Goal: Check status

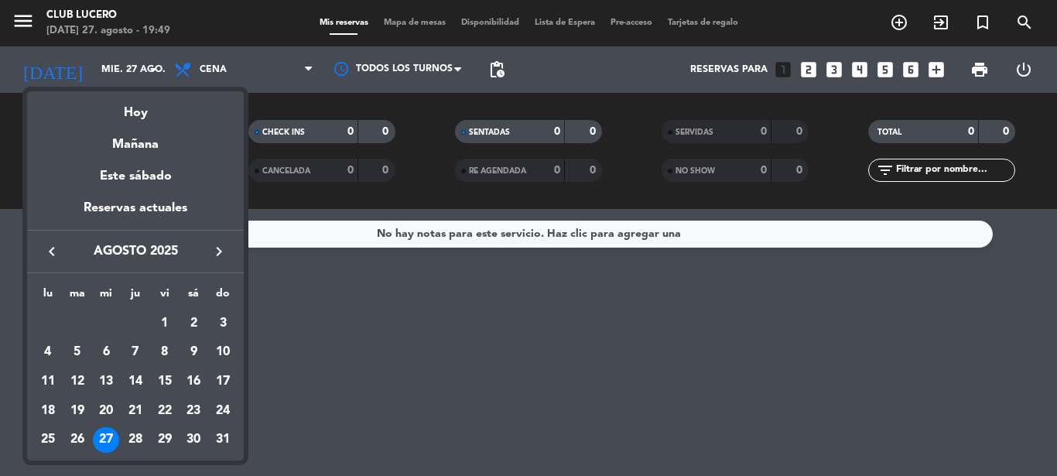
click at [343, 346] on div at bounding box center [528, 238] width 1057 height 476
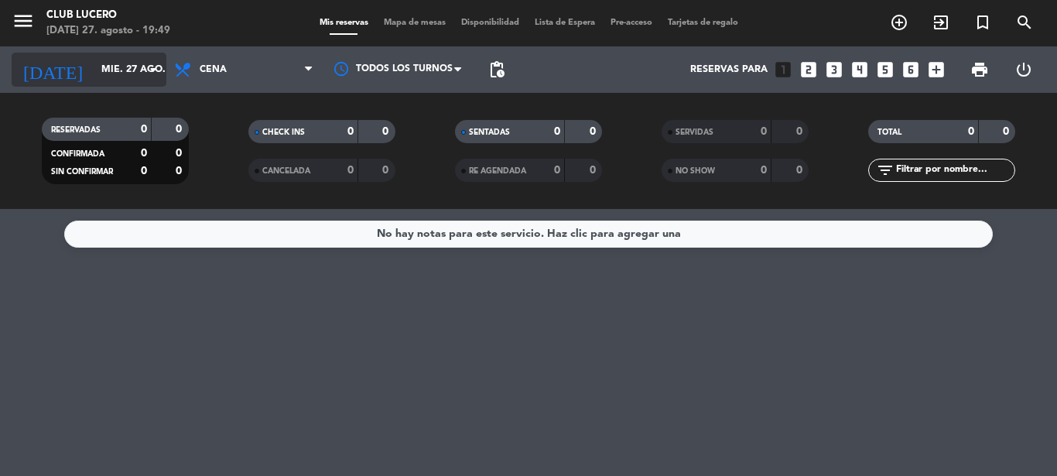
click at [124, 80] on input "mié. 27 ago." at bounding box center [159, 70] width 131 height 26
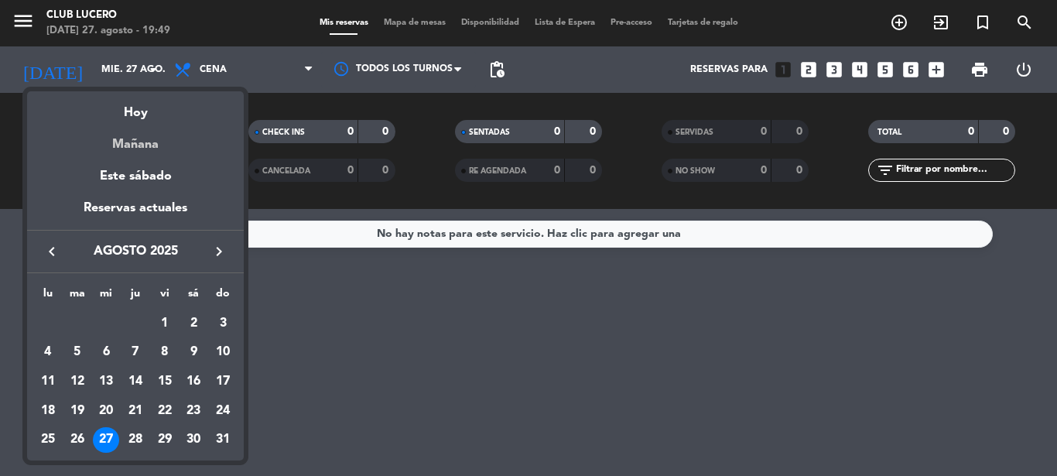
click at [125, 131] on div "Mañana" at bounding box center [135, 139] width 217 height 32
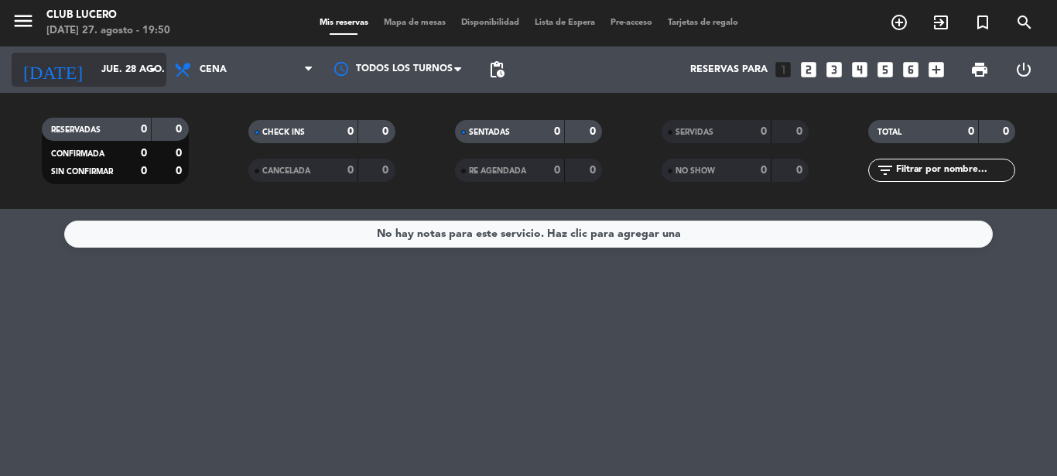
click at [155, 72] on icon "arrow_drop_down" at bounding box center [153, 69] width 19 height 19
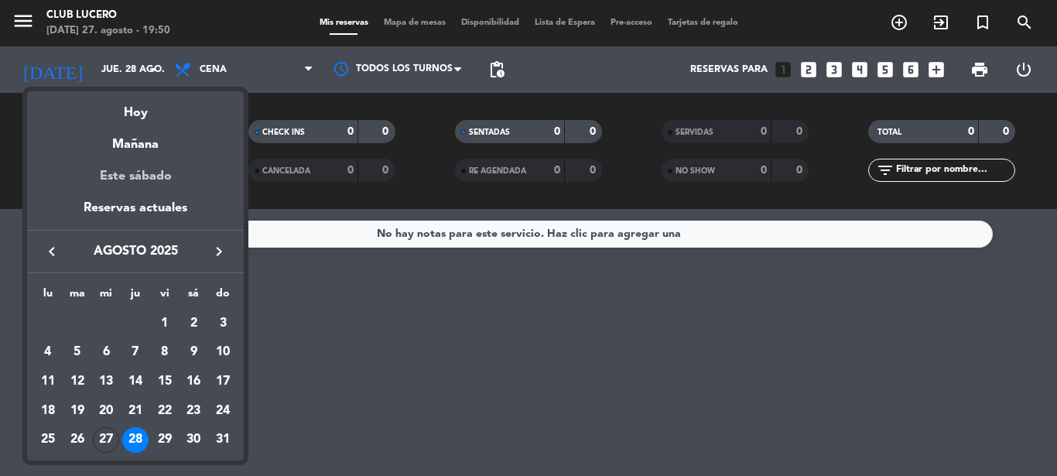
click at [116, 180] on div "Este sábado" at bounding box center [135, 176] width 217 height 43
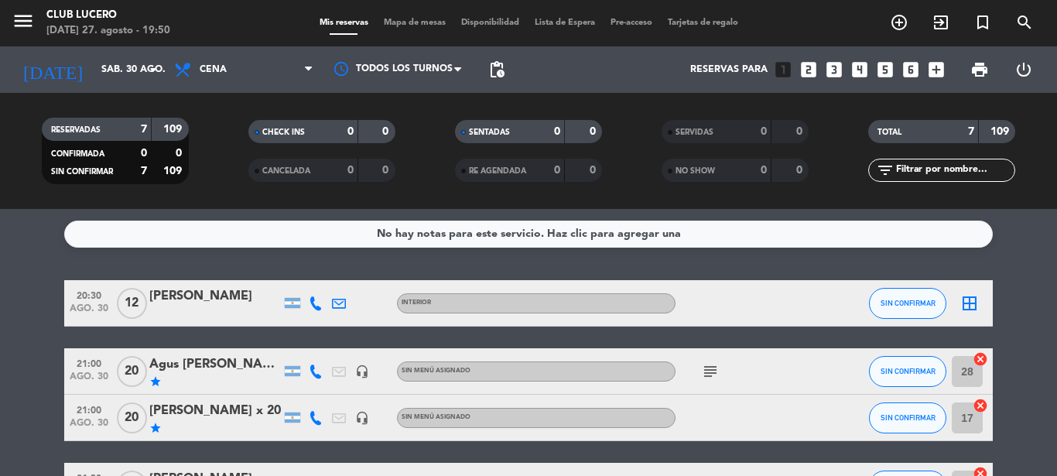
click at [711, 373] on icon "subject" at bounding box center [710, 371] width 19 height 19
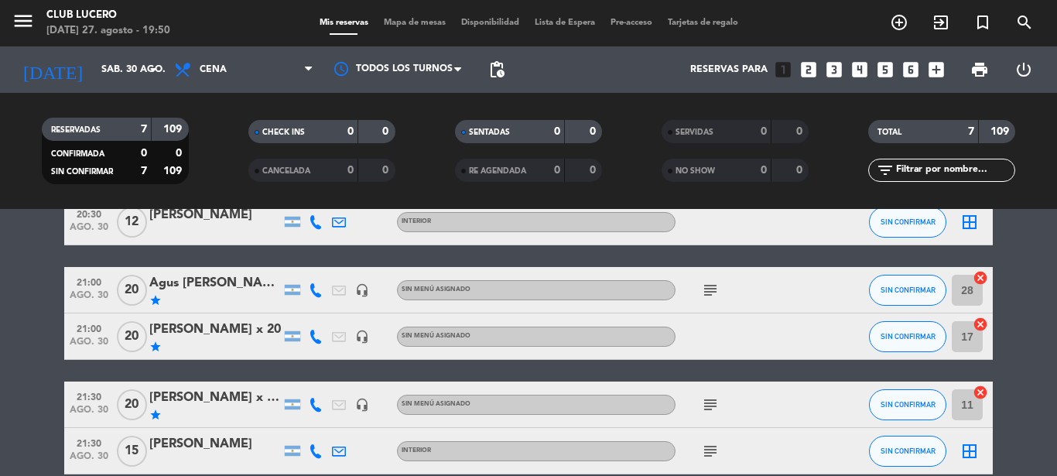
scroll to position [111, 0]
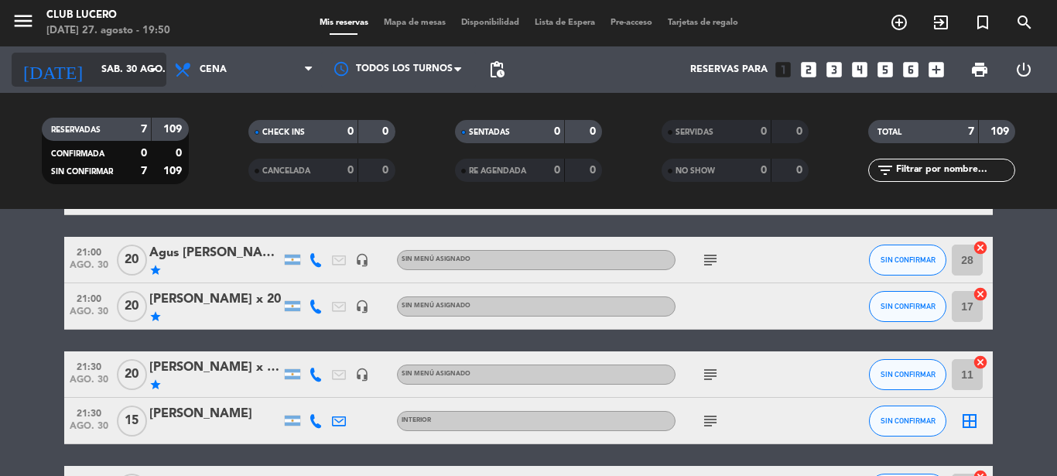
click at [152, 73] on icon "arrow_drop_down" at bounding box center [153, 69] width 19 height 19
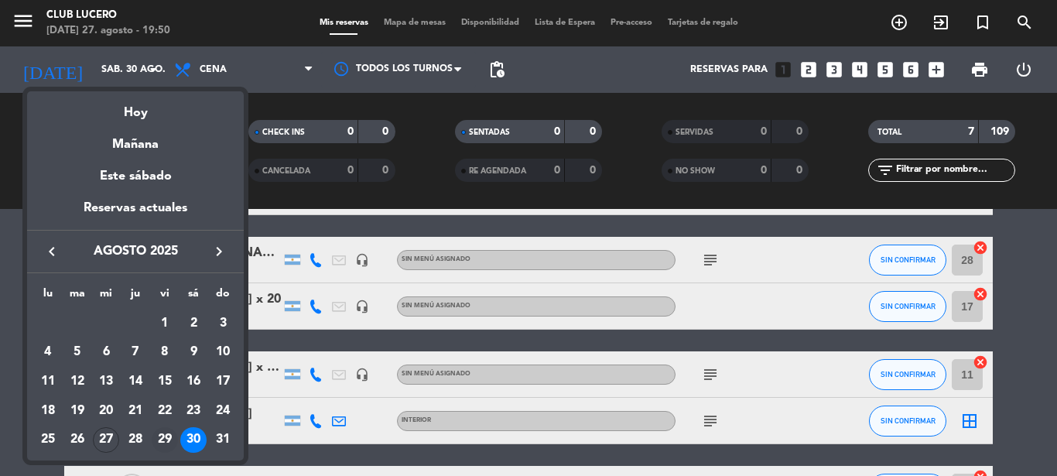
click at [165, 442] on div "29" at bounding box center [165, 440] width 26 height 26
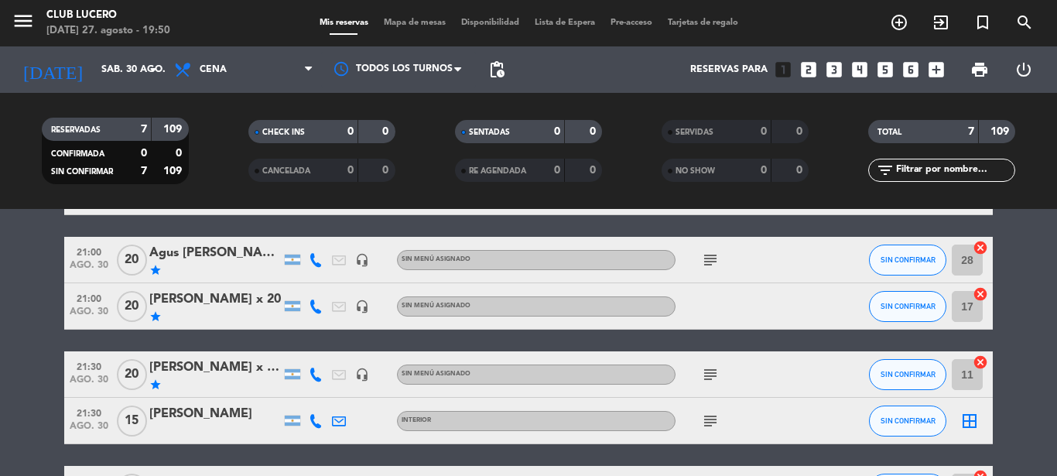
type input "vie. 29 ago."
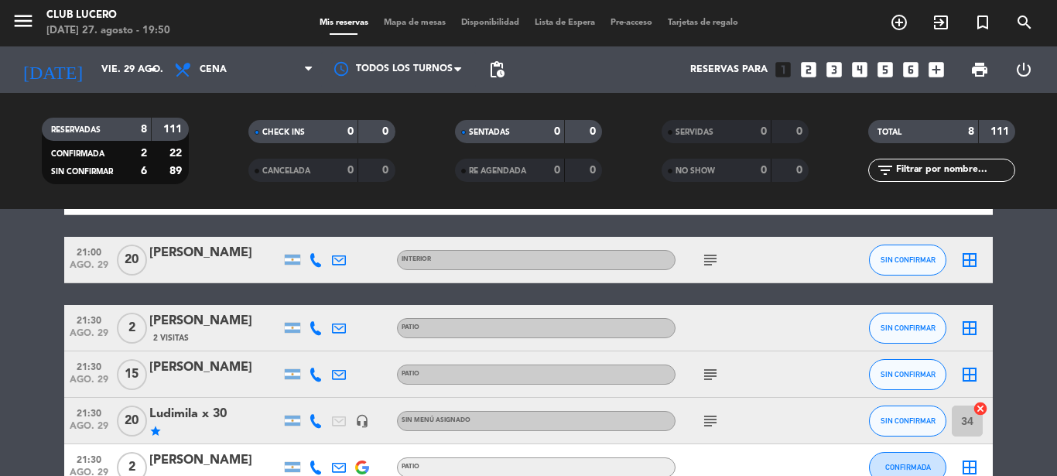
click at [57, 428] on bookings-row "20:30 [DATE] [PERSON_NAME] Patio CONFIRMADA border_all 21:00 [DATE] [PERSON_NAM…" at bounding box center [528, 387] width 1057 height 437
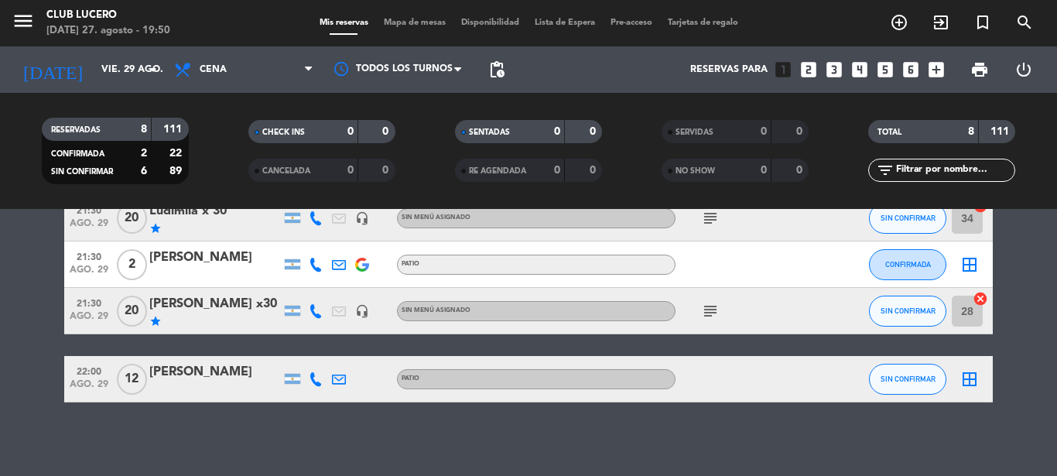
scroll to position [318, 0]
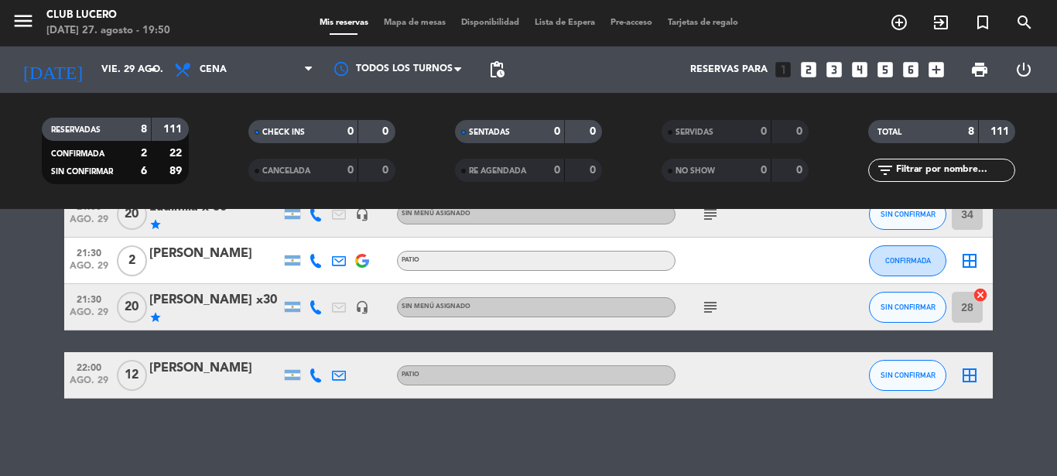
click at [708, 216] on icon "subject" at bounding box center [710, 214] width 19 height 19
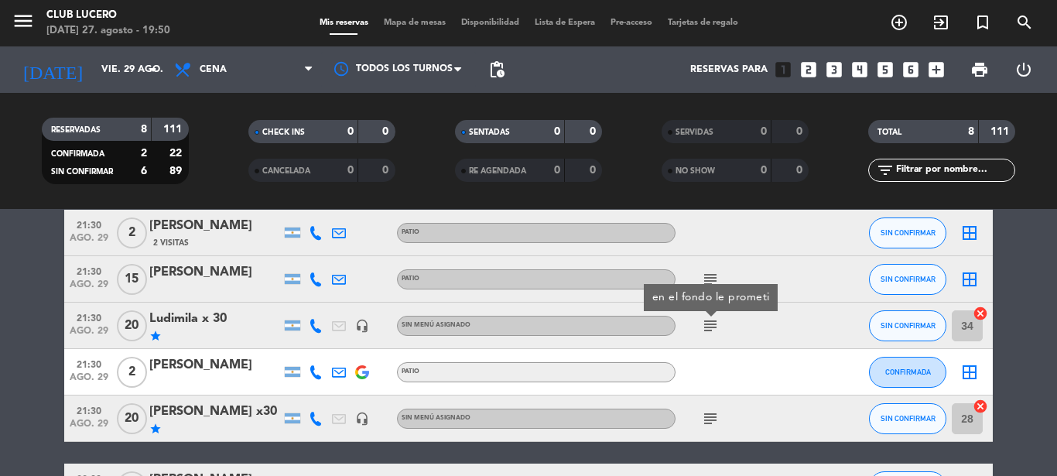
scroll to position [170, 0]
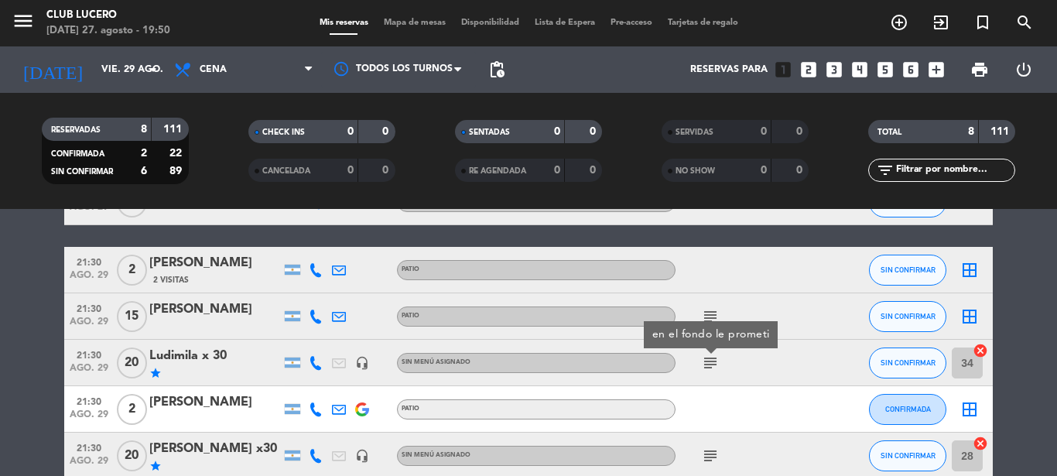
click at [1028, 383] on bookings-row "20:30 [DATE] [PERSON_NAME] Patio CONFIRMADA border_all 21:00 [DATE] [PERSON_NAM…" at bounding box center [528, 329] width 1057 height 437
click at [711, 316] on icon "subject" at bounding box center [710, 316] width 19 height 19
click at [1038, 354] on bookings-row "20:30 [DATE] [PERSON_NAME] Patio CONFIRMADA border_all 21:00 [DATE] [PERSON_NAM…" at bounding box center [528, 329] width 1057 height 437
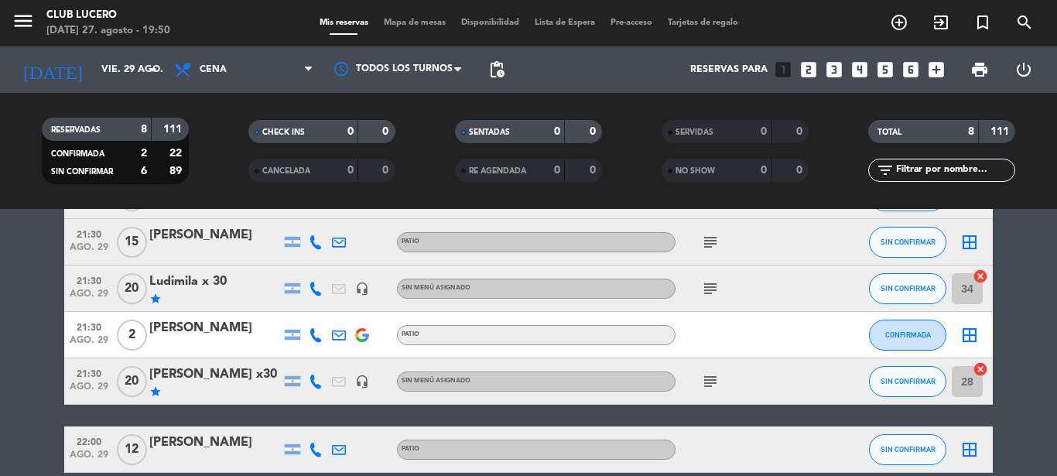
scroll to position [281, 0]
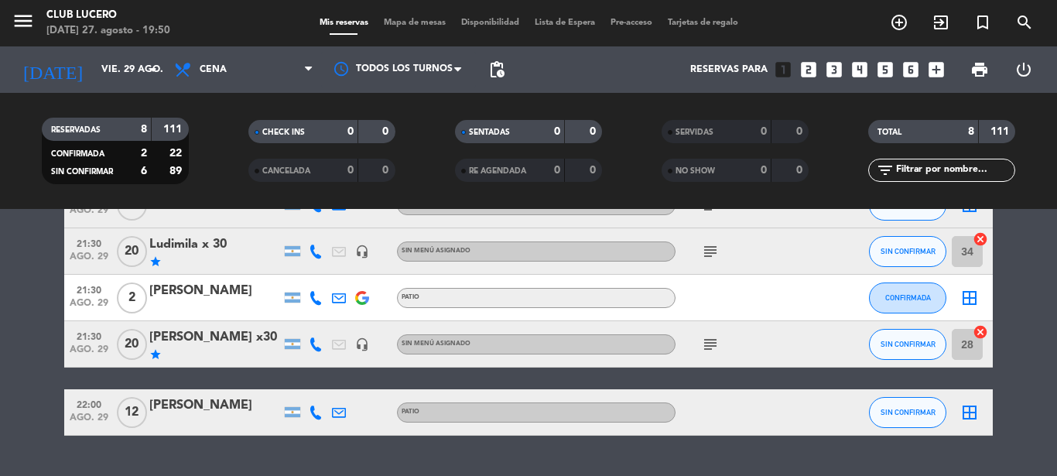
click at [711, 341] on icon "subject" at bounding box center [710, 344] width 19 height 19
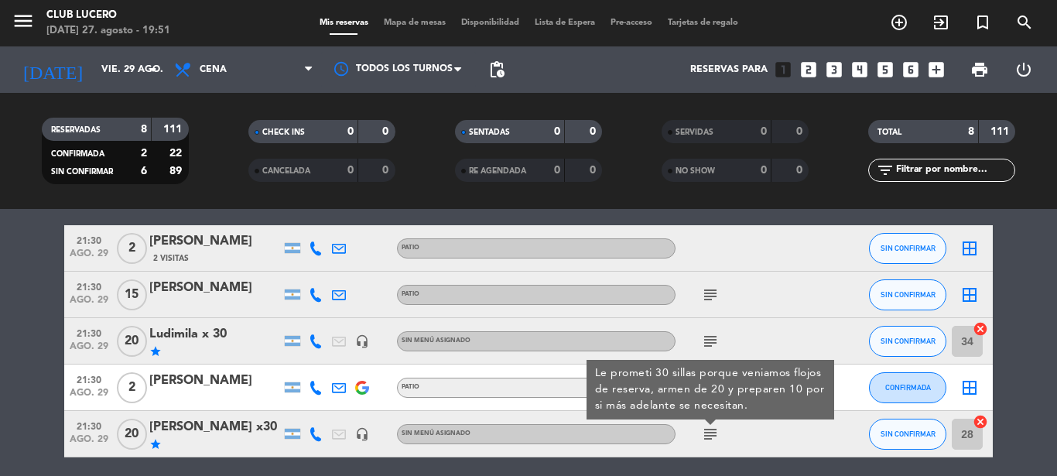
scroll to position [170, 0]
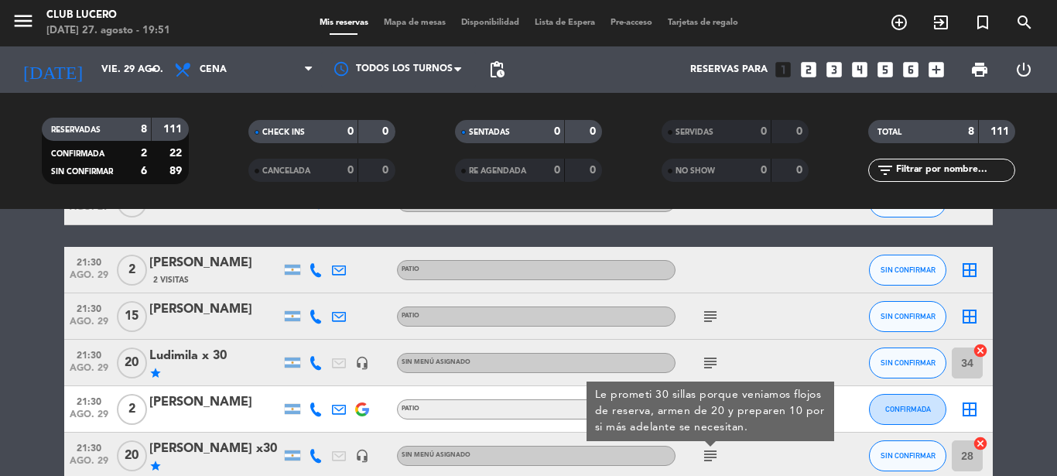
click at [706, 310] on icon "subject" at bounding box center [710, 316] width 19 height 19
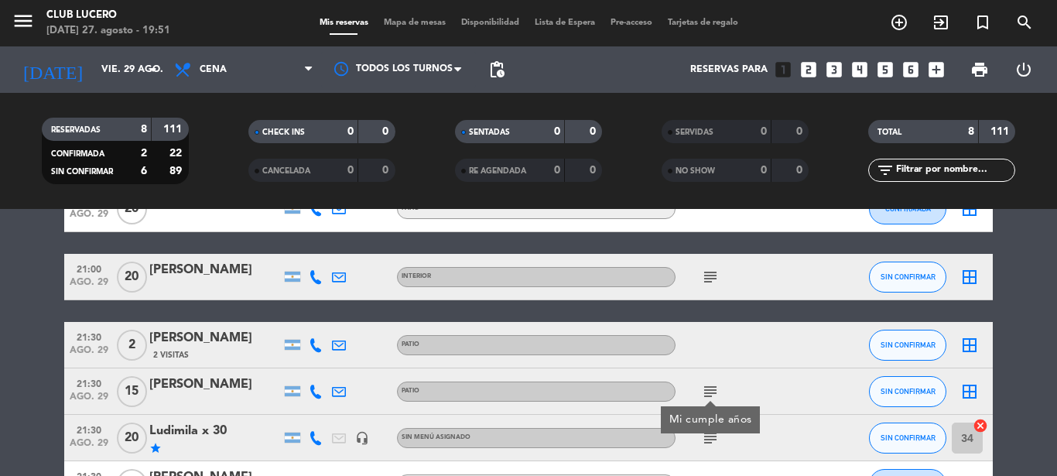
scroll to position [58, 0]
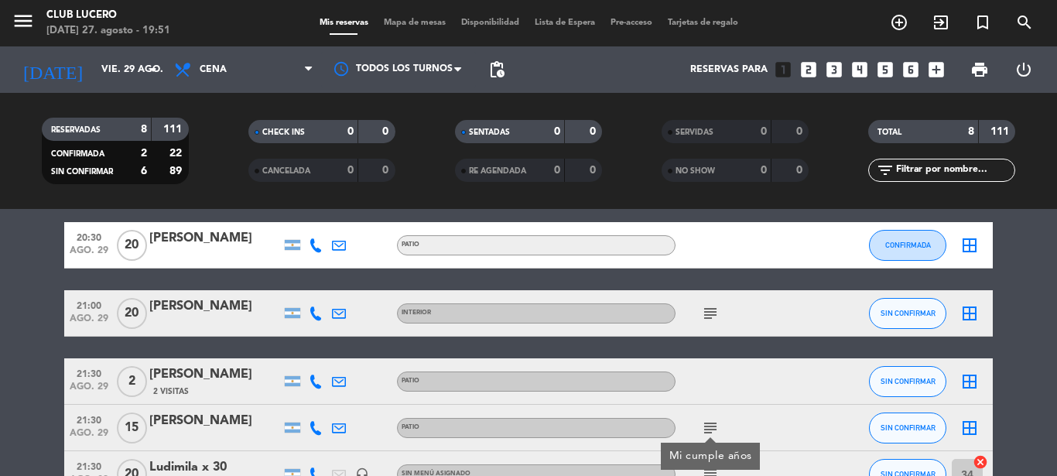
click at [709, 319] on icon "subject" at bounding box center [710, 313] width 19 height 19
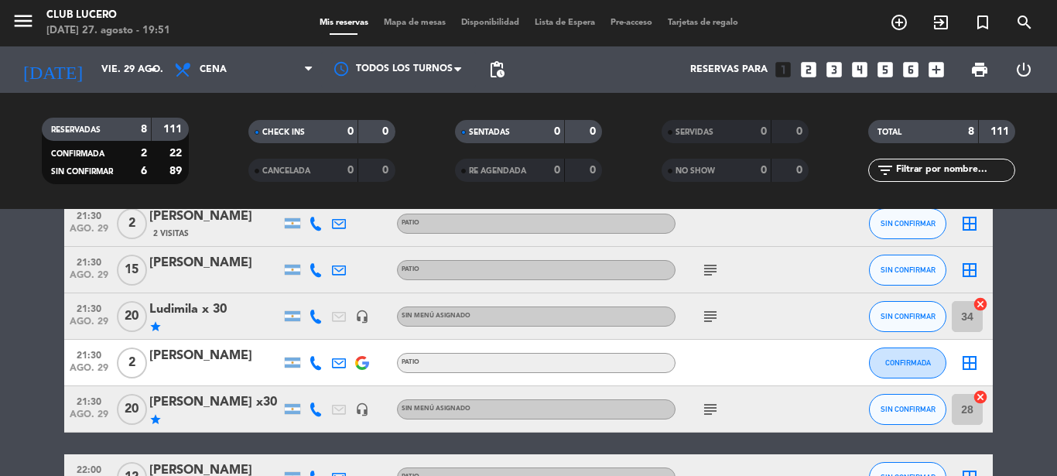
scroll to position [223, 0]
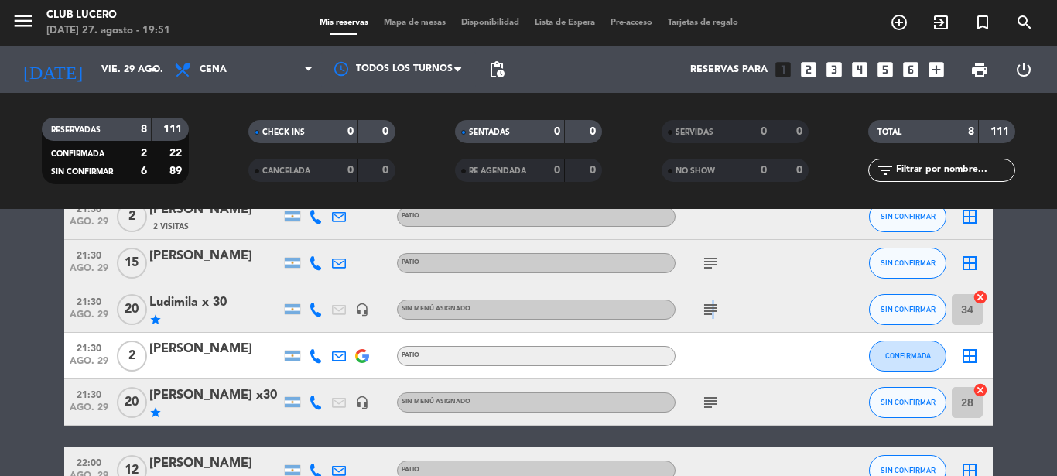
click at [710, 314] on icon "subject" at bounding box center [710, 309] width 19 height 19
click at [707, 405] on icon "subject" at bounding box center [710, 402] width 19 height 19
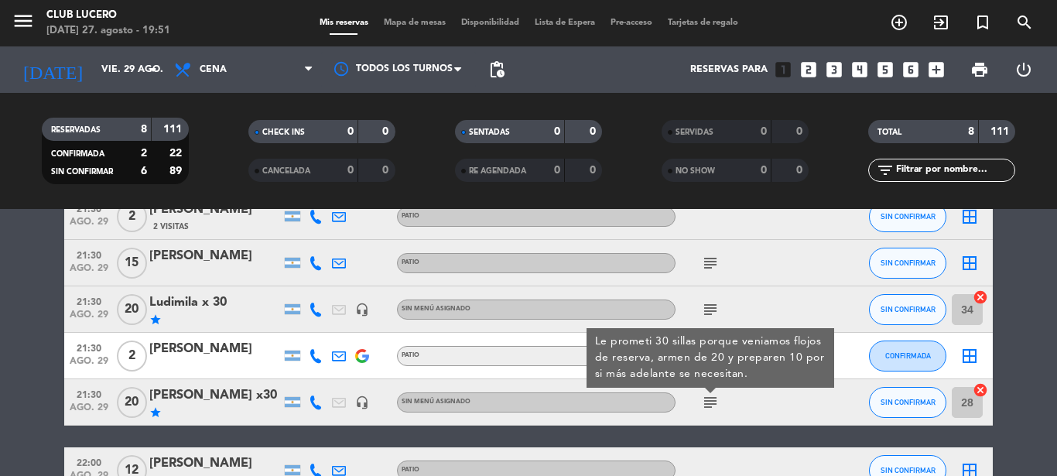
click at [1042, 378] on bookings-row "20:30 [DATE] [PERSON_NAME] Patio CONFIRMADA border_all 21:00 [DATE] [PERSON_NAM…" at bounding box center [528, 275] width 1057 height 437
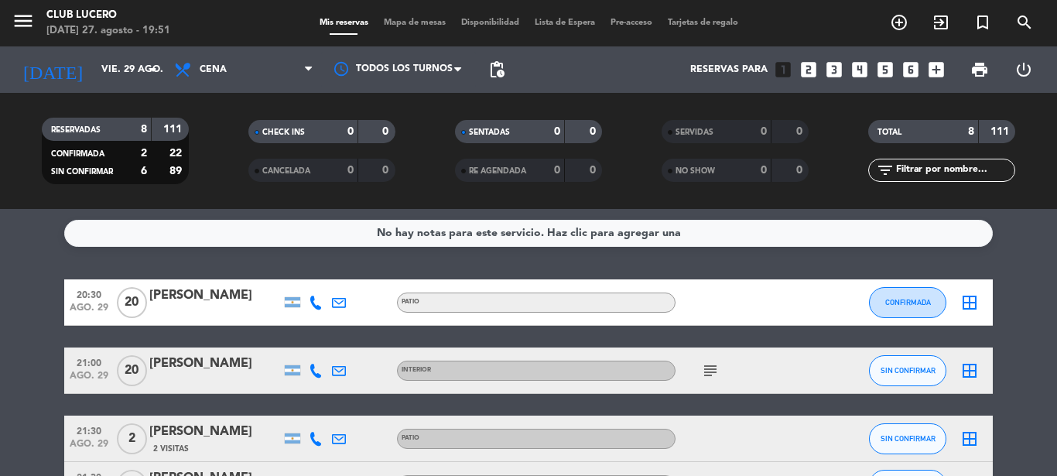
scroll to position [0, 0]
